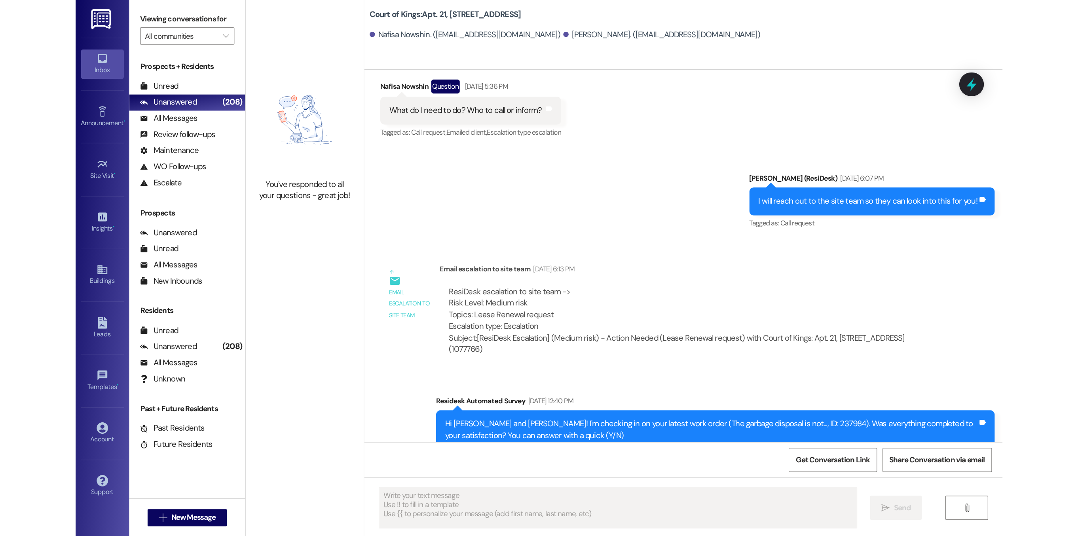
scroll to position [427, 0]
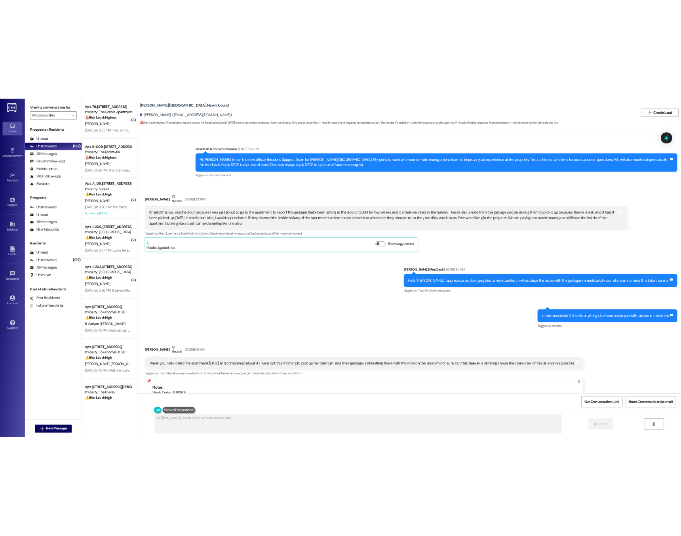
scroll to position [11824, 0]
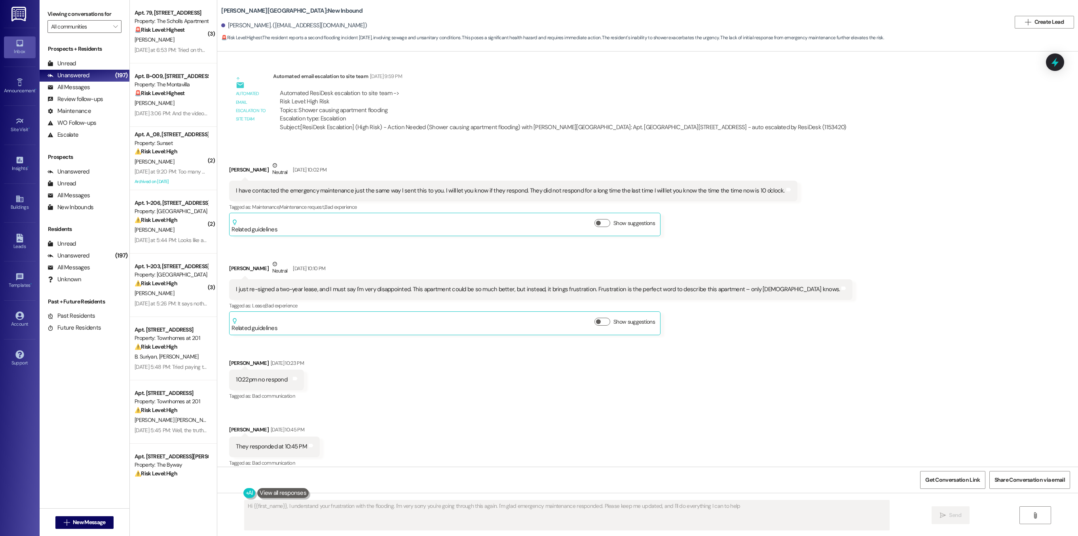
type textarea "Hi {{first_name}}, I understand your frustration with the flooding. I'm very so…"
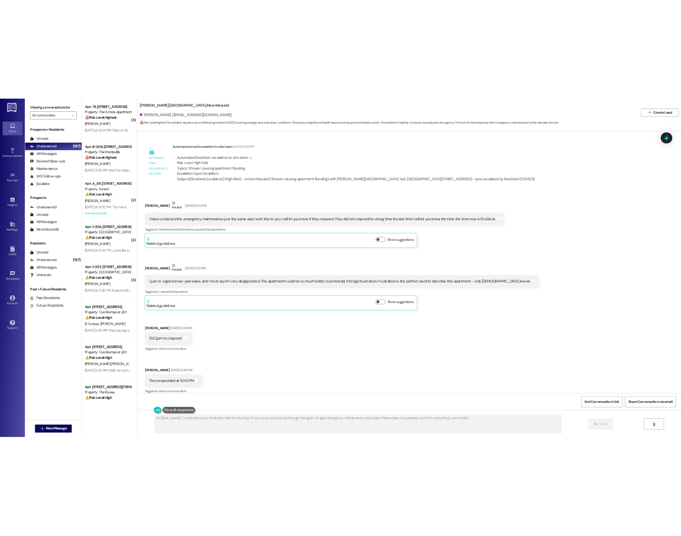
scroll to position [12485, 0]
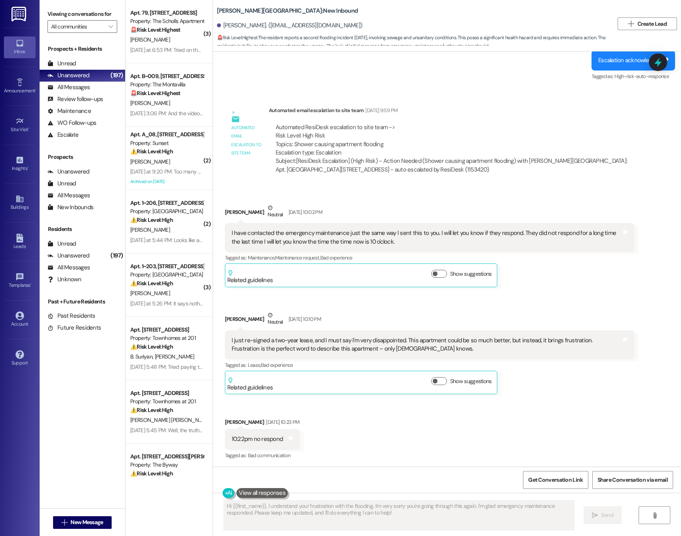
click at [472, 106] on div "Automated email escalation to site team Aug 08, 2025 at 9:59 PM" at bounding box center [451, 111] width 365 height 11
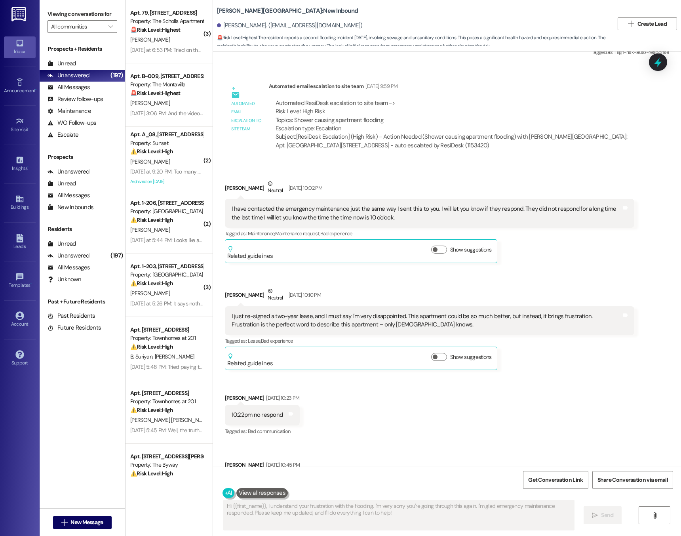
scroll to position [12510, 0]
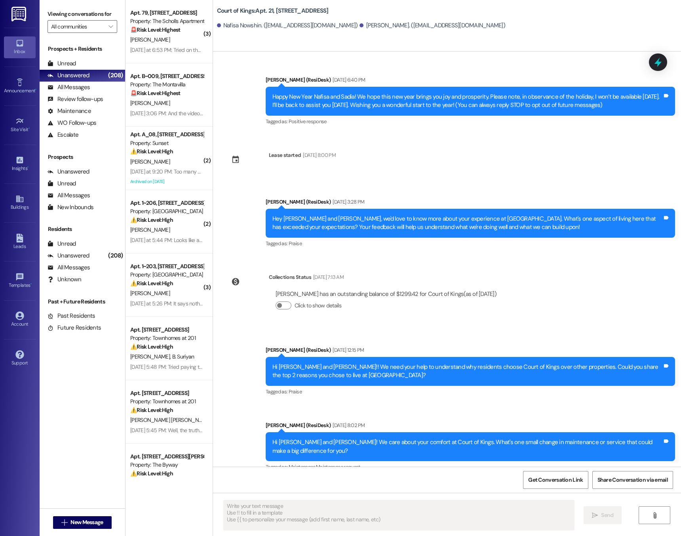
scroll to position [461, 0]
